Goal: Task Accomplishment & Management: Manage account settings

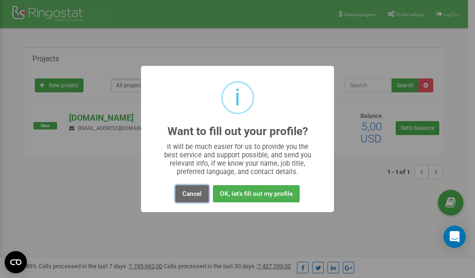
click at [194, 195] on button "Cancel" at bounding box center [191, 193] width 33 height 17
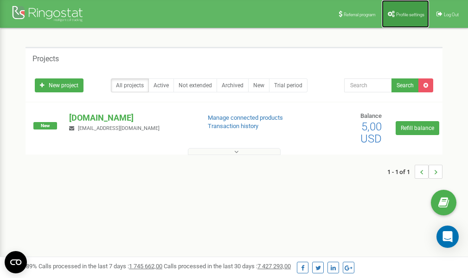
click at [404, 17] on link "Profile settings" at bounding box center [405, 14] width 47 height 28
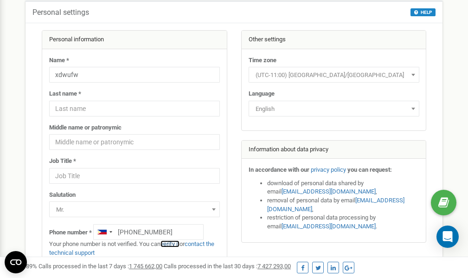
click at [176, 244] on link "verify it" at bounding box center [169, 243] width 19 height 7
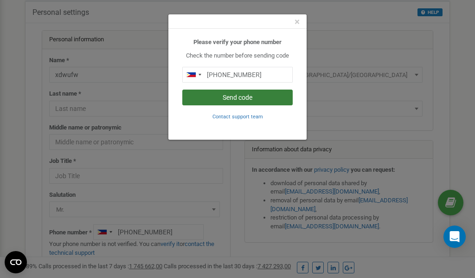
click at [236, 96] on button "Send code" at bounding box center [237, 97] width 110 height 16
